Goal: Navigation & Orientation: Find specific page/section

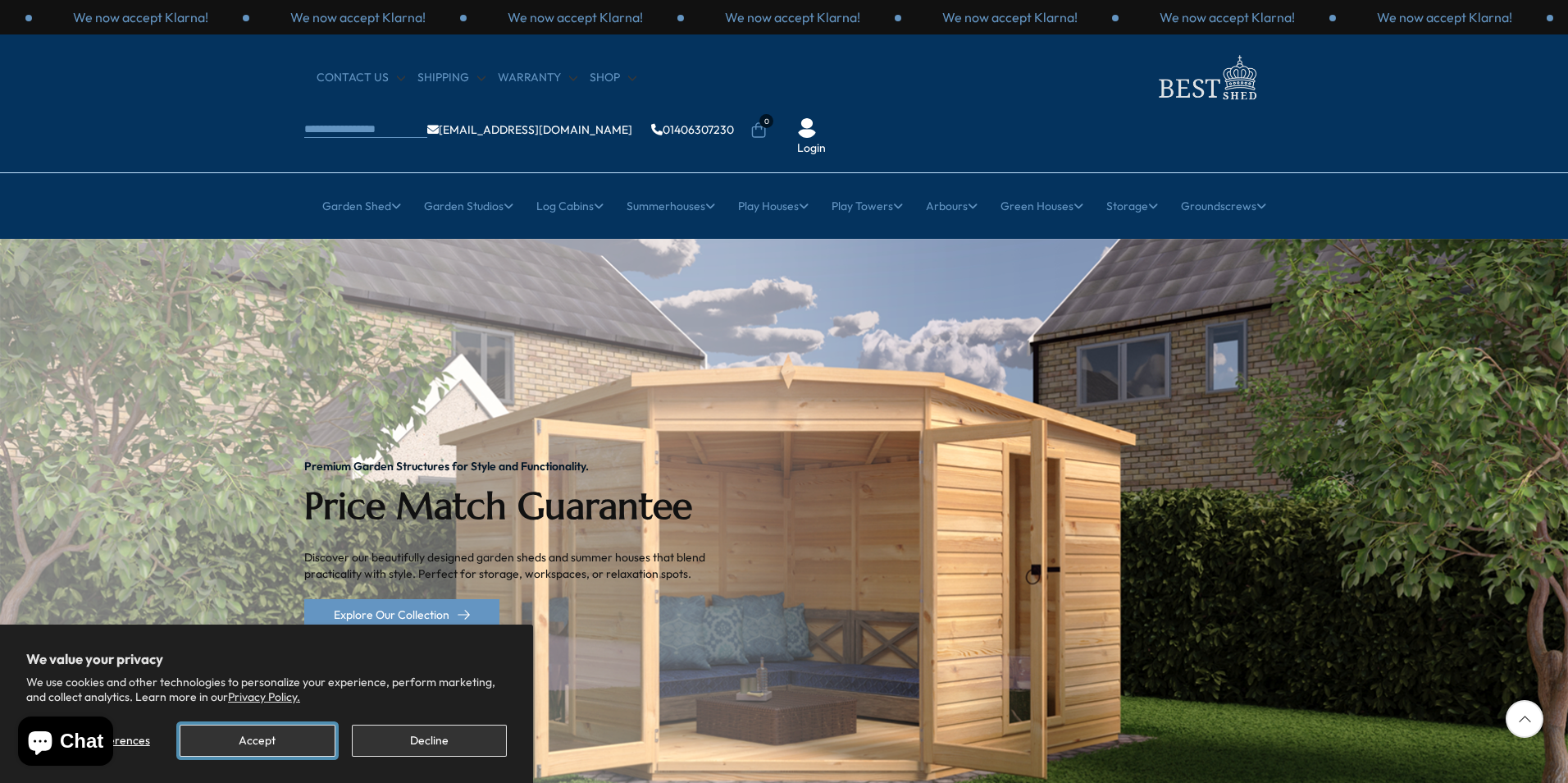
click at [227, 746] on button "Accept" at bounding box center [257, 739] width 155 height 32
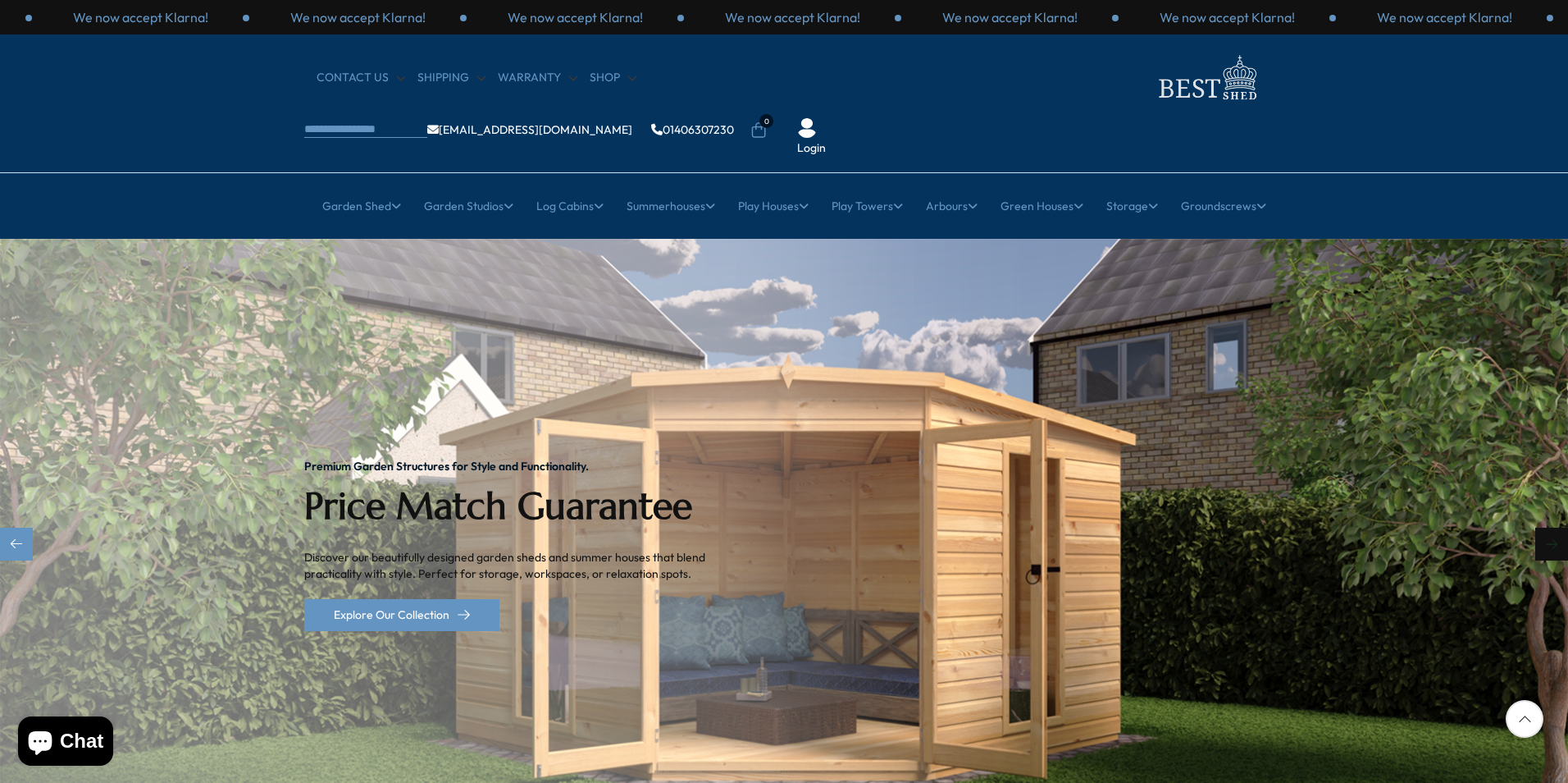
click at [1542, 528] on div "Next slide" at bounding box center [1551, 544] width 32 height 32
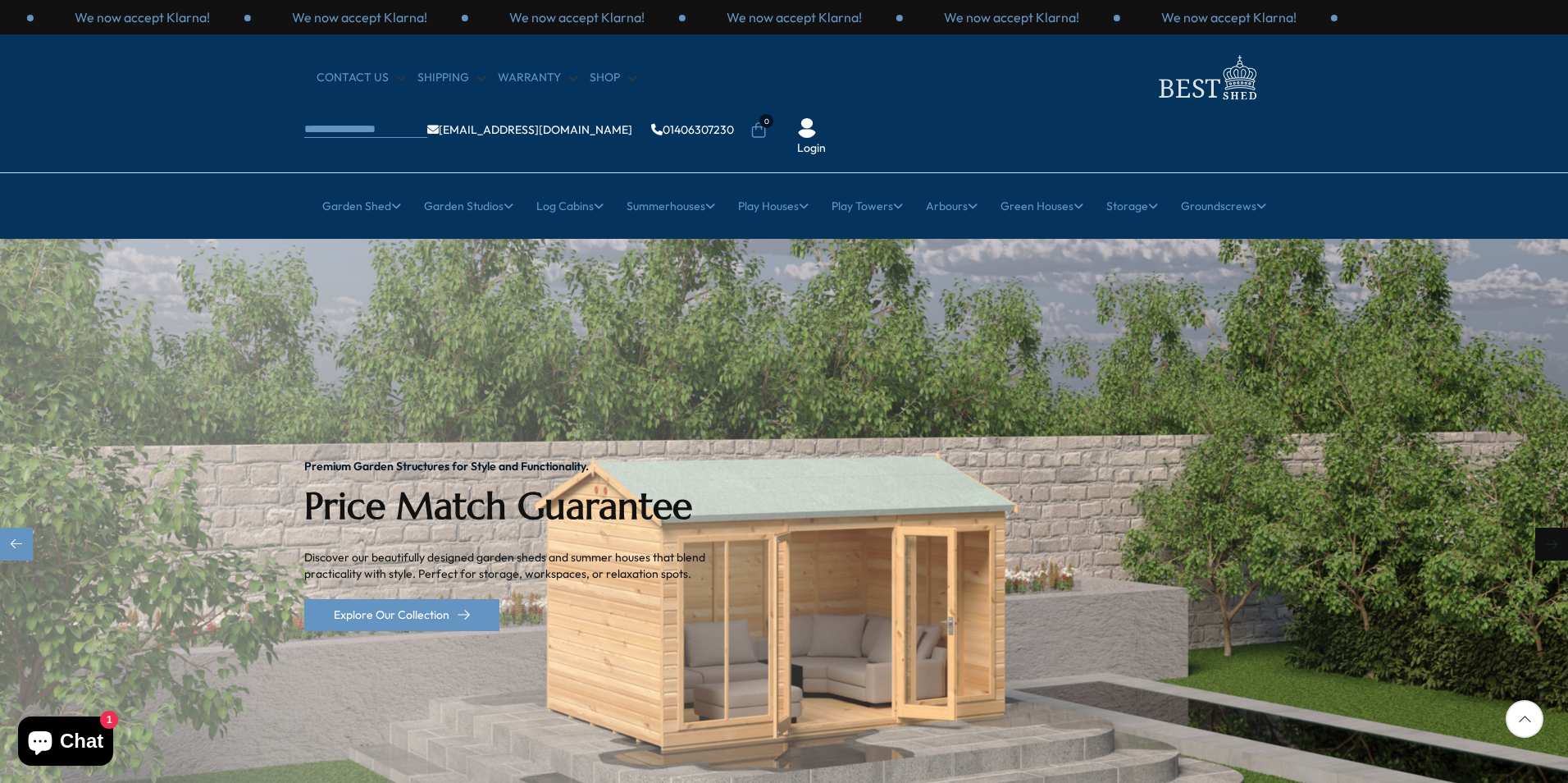
click at [1542, 528] on div "Next slide" at bounding box center [1551, 544] width 32 height 32
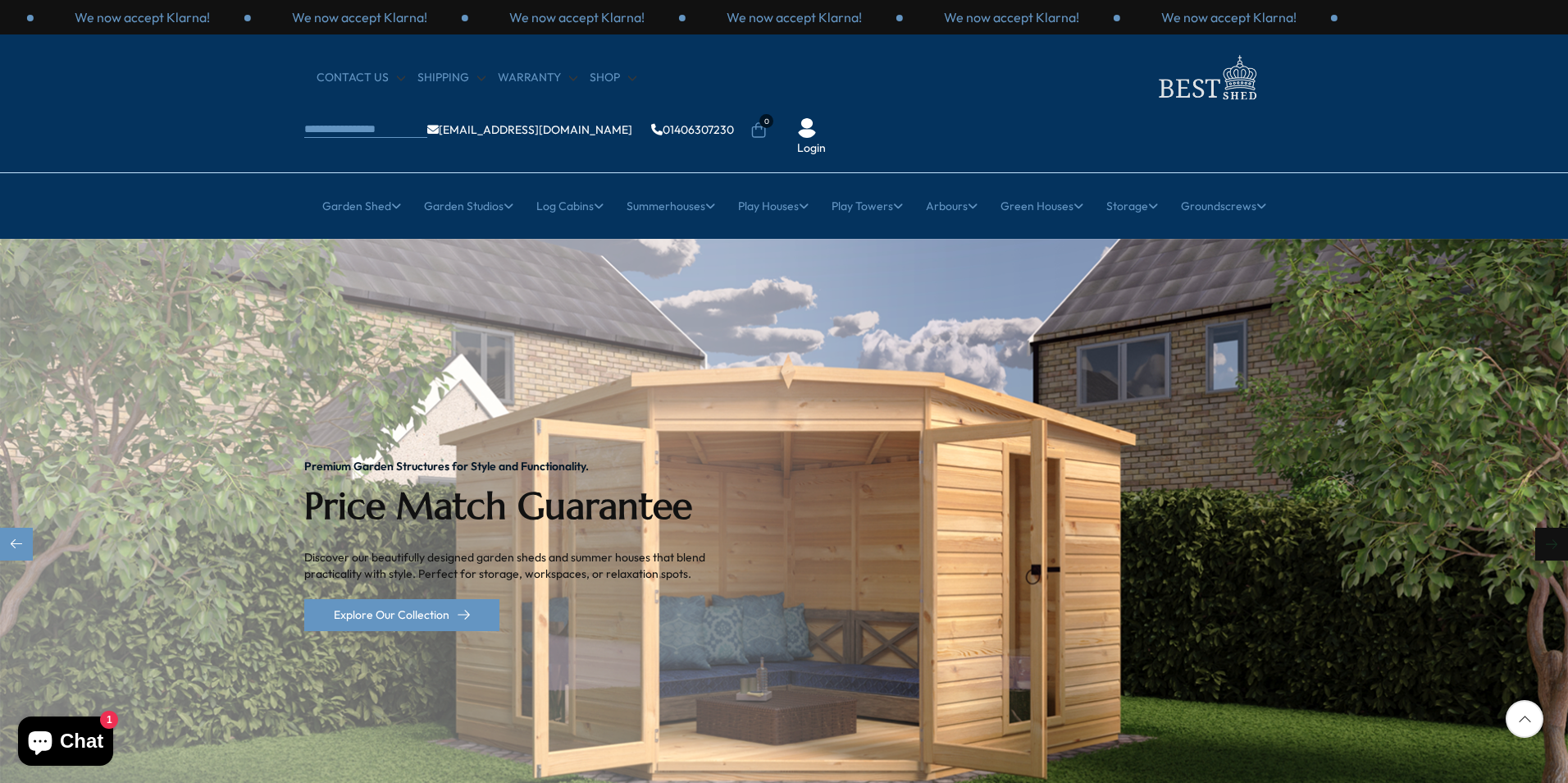
click at [1542, 528] on div "Next slide" at bounding box center [1551, 544] width 32 height 32
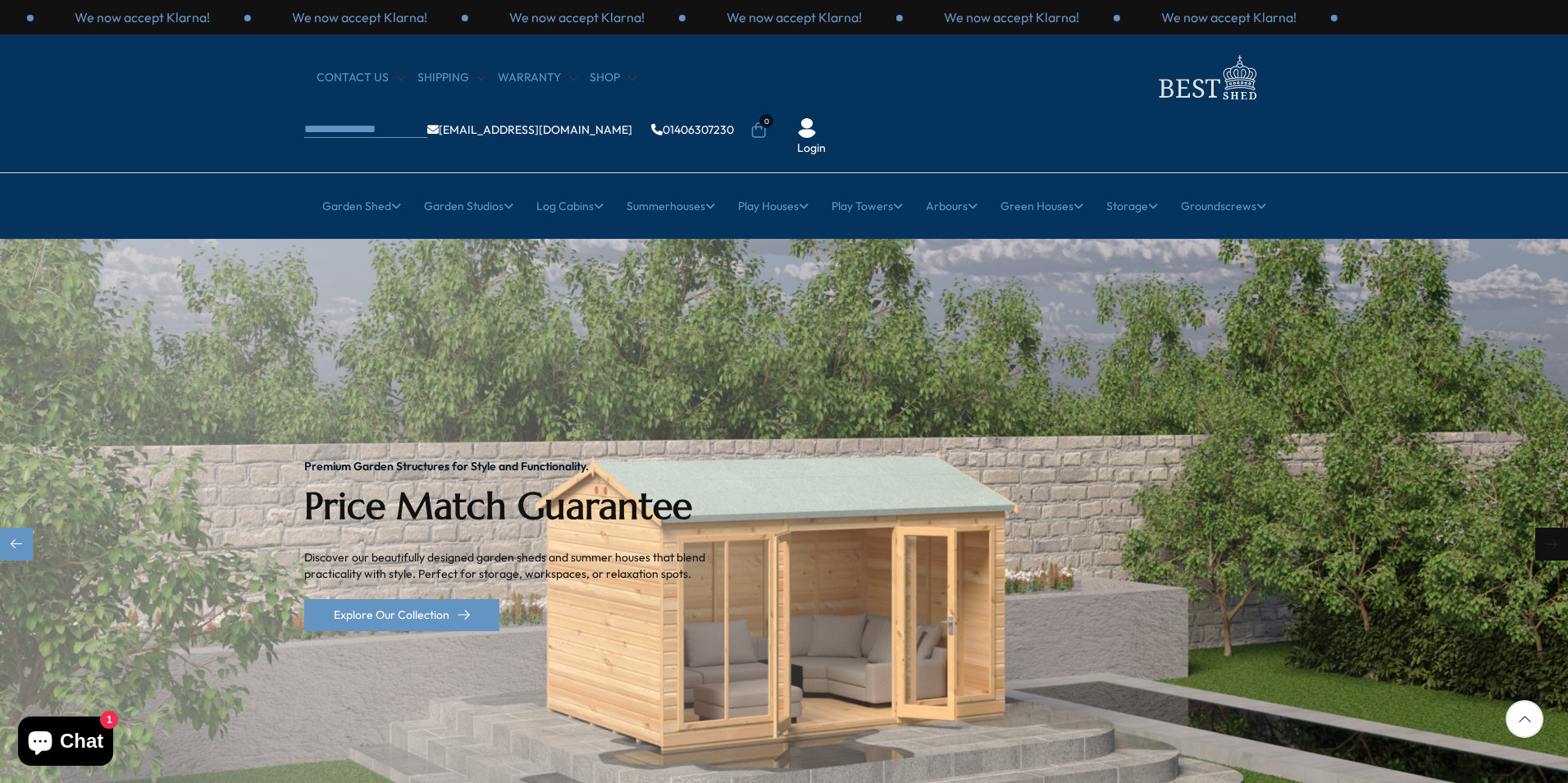
click at [1542, 528] on div "Next slide" at bounding box center [1551, 544] width 32 height 32
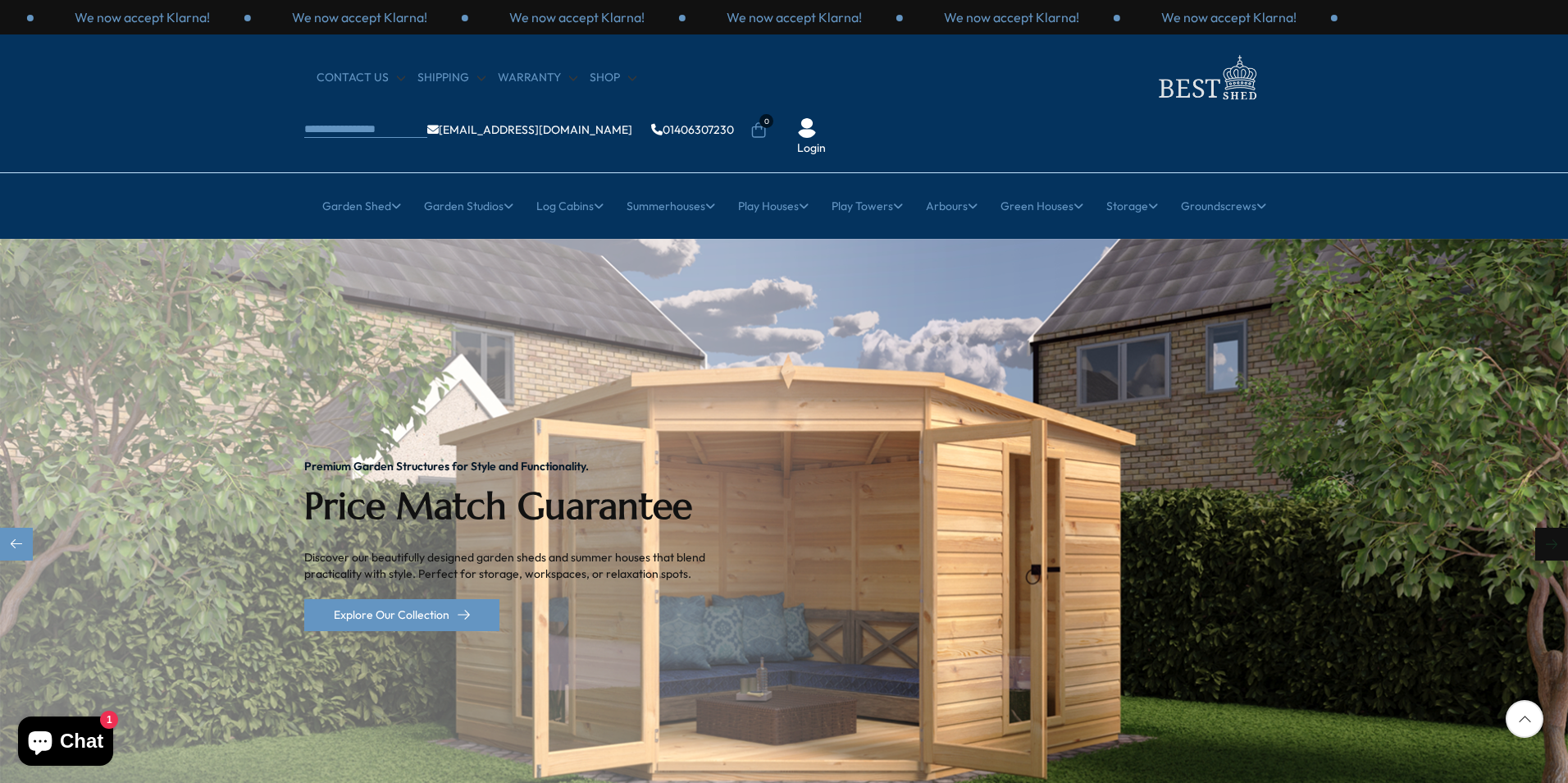
click at [1542, 528] on div "Next slide" at bounding box center [1551, 544] width 32 height 32
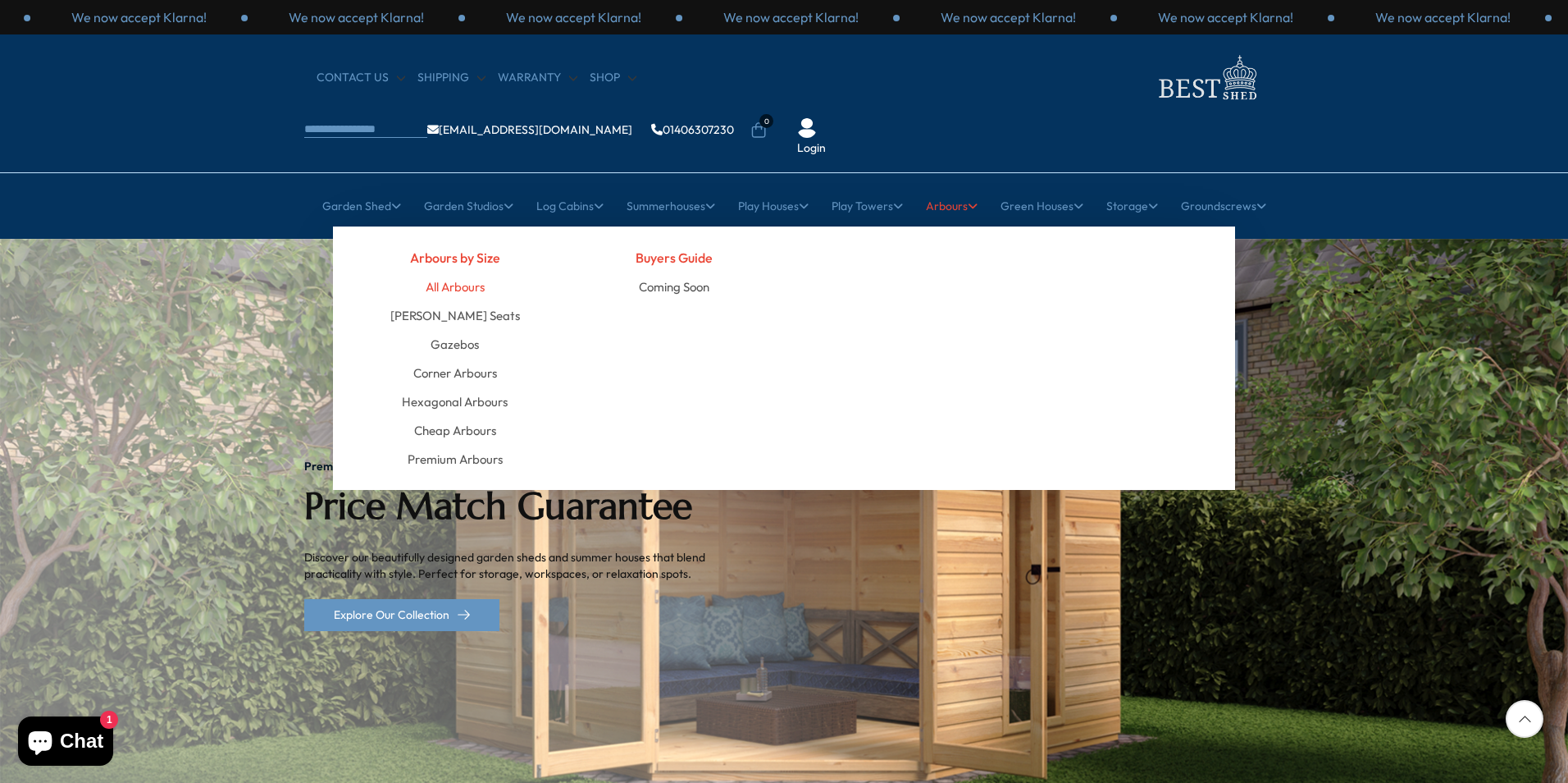
click at [455, 272] on link "All Arbours" at bounding box center [455, 287] width 59 height 29
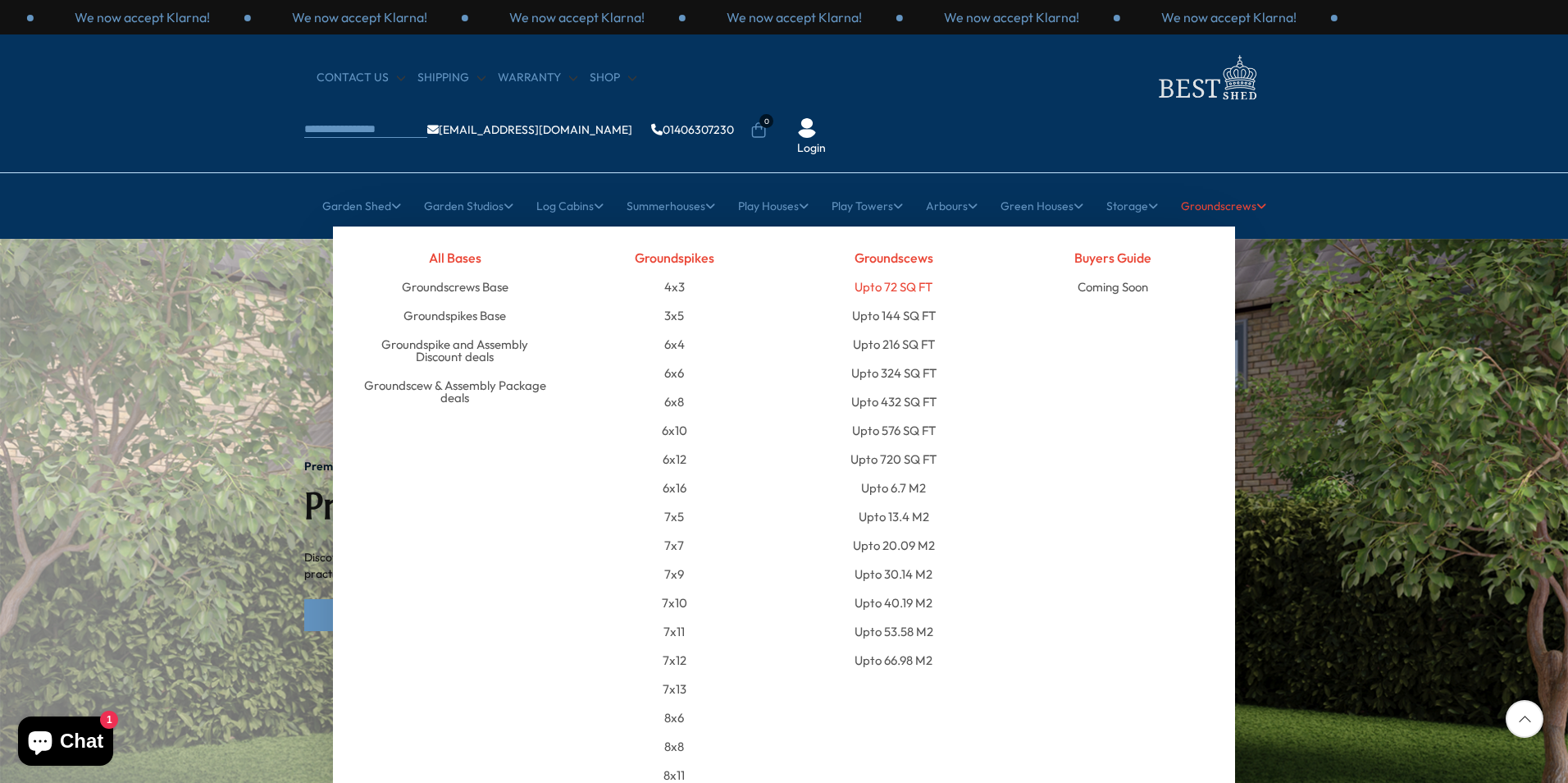
click at [876, 272] on link "Upto 72 SQ FT" at bounding box center [893, 287] width 78 height 29
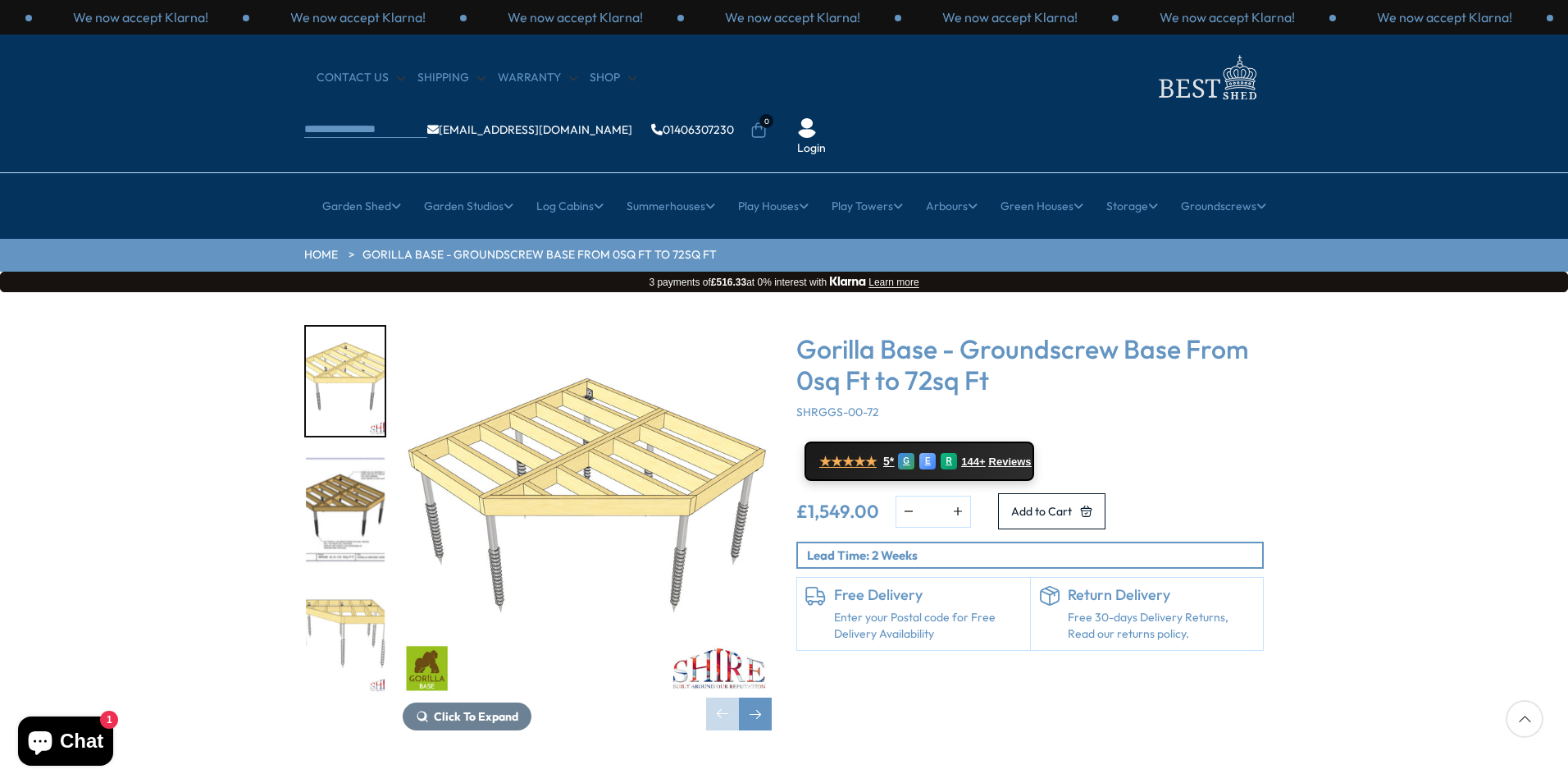
click at [325, 455] on img "2 / 9" at bounding box center [345, 510] width 79 height 109
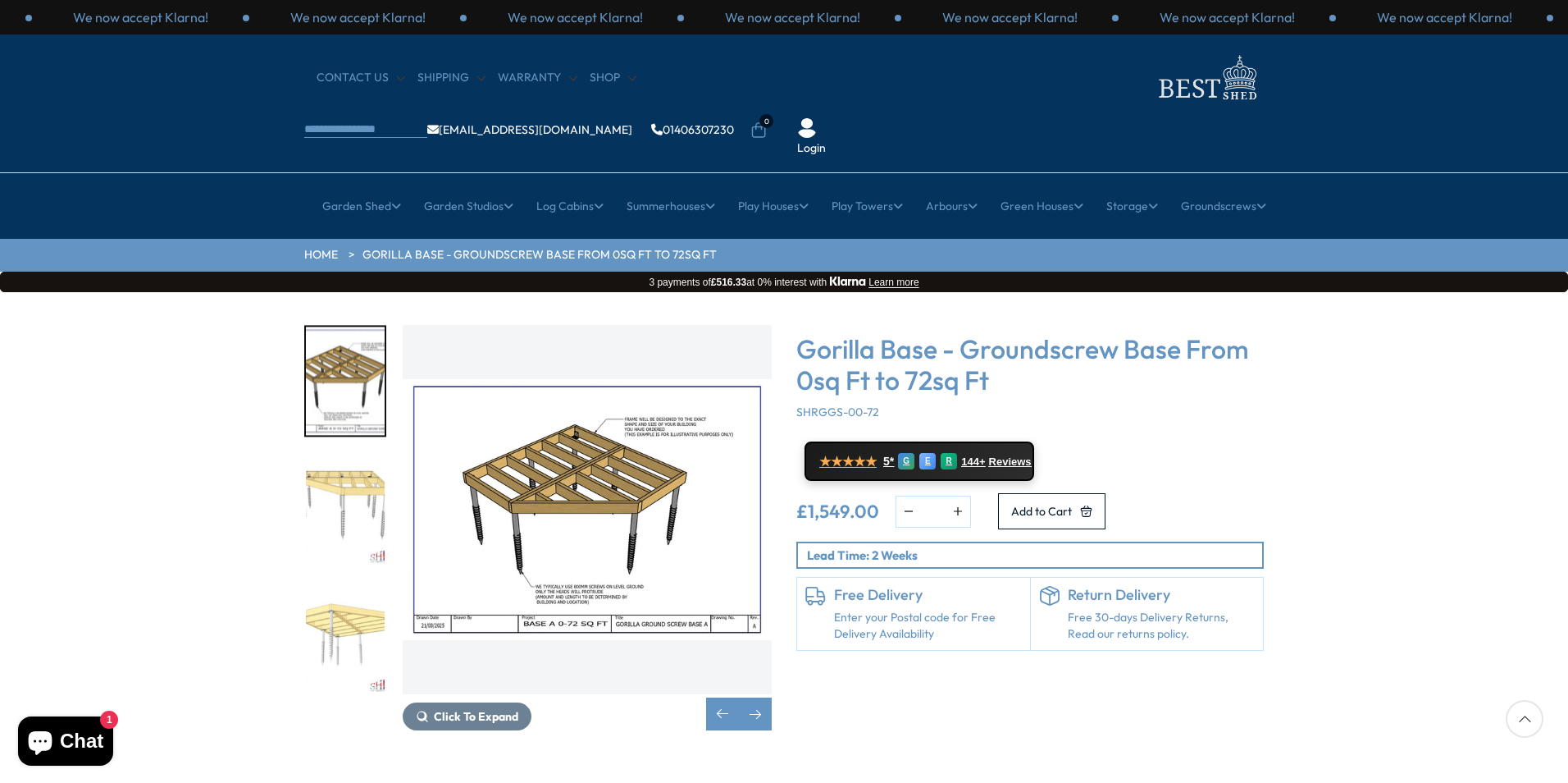
click at [574, 540] on img "2 / 9" at bounding box center [587, 509] width 369 height 369
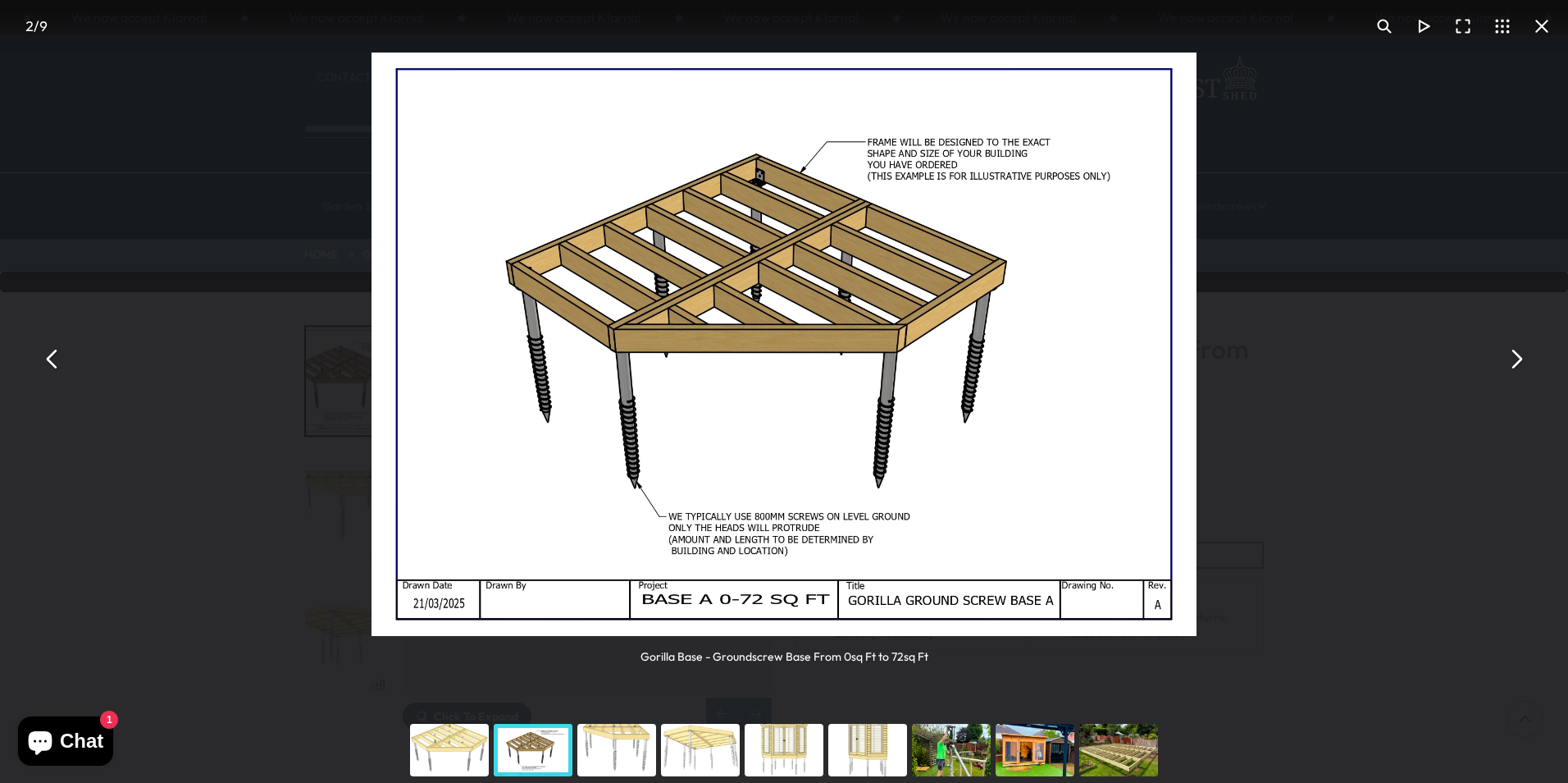
drag, startPoint x: 864, startPoint y: 503, endPoint x: 959, endPoint y: 489, distance: 96.0
click at [866, 504] on img "You can close this modal content with the ESC key" at bounding box center [784, 343] width 825 height 583
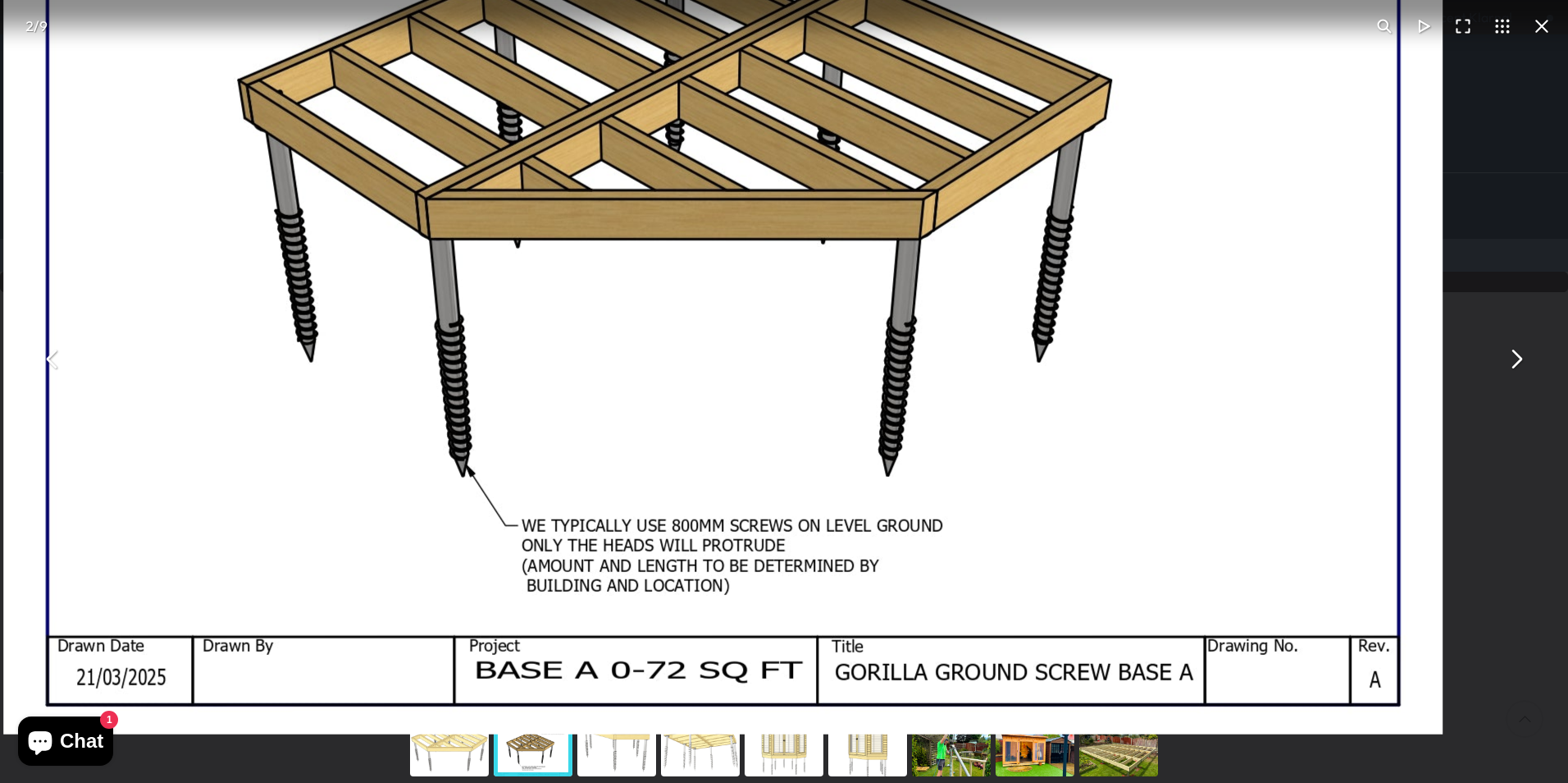
click at [1556, 34] on button "You can close this modal content with the ESC key" at bounding box center [1542, 26] width 39 height 39
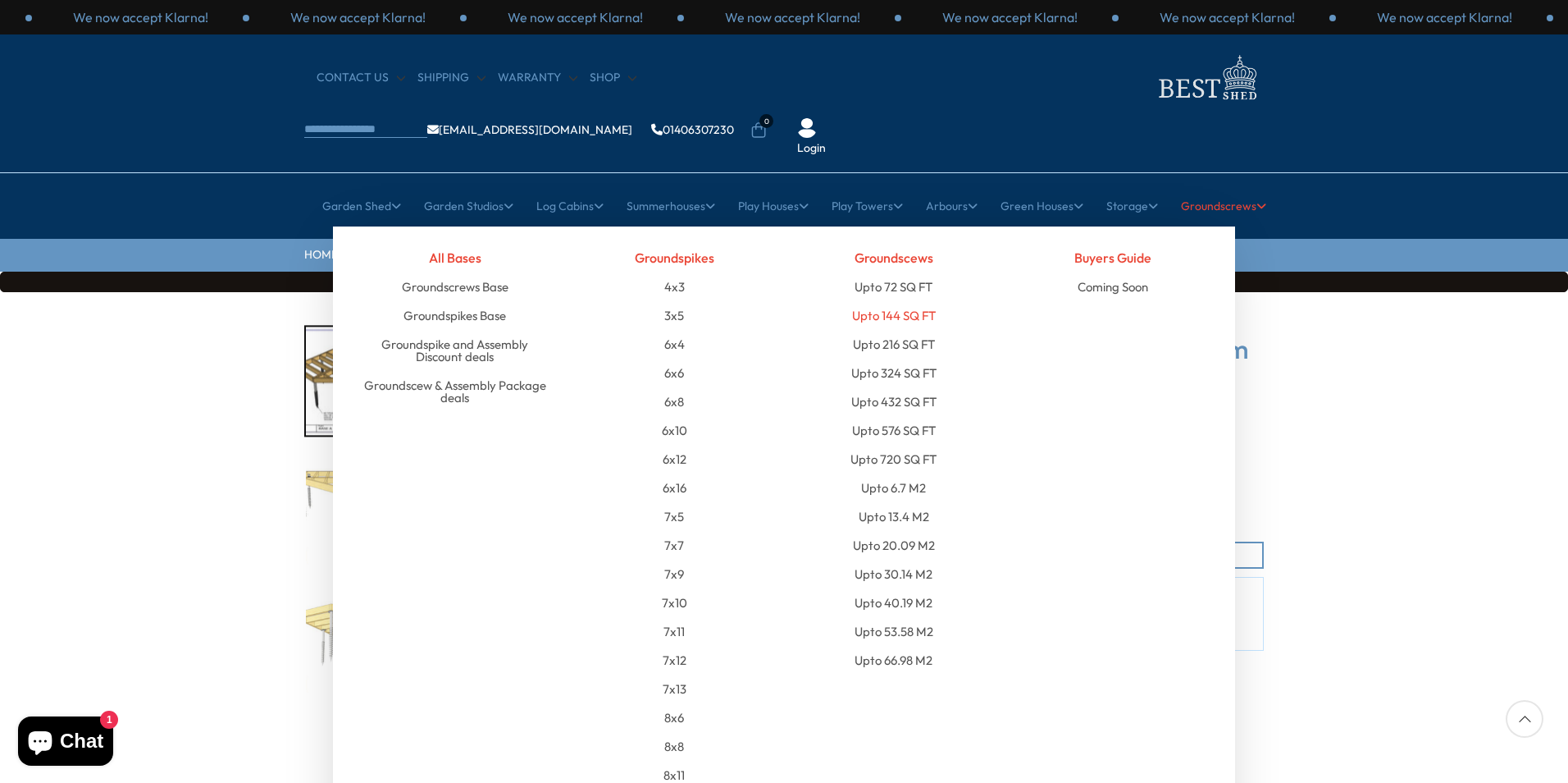
click at [913, 301] on link "Upto 144 SQ FT" at bounding box center [894, 316] width 84 height 29
